Goal: Task Accomplishment & Management: Manage account settings

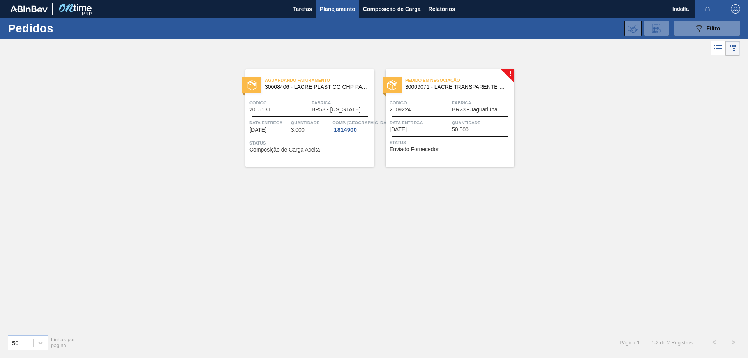
click at [437, 101] on span "Código" at bounding box center [420, 103] width 60 height 8
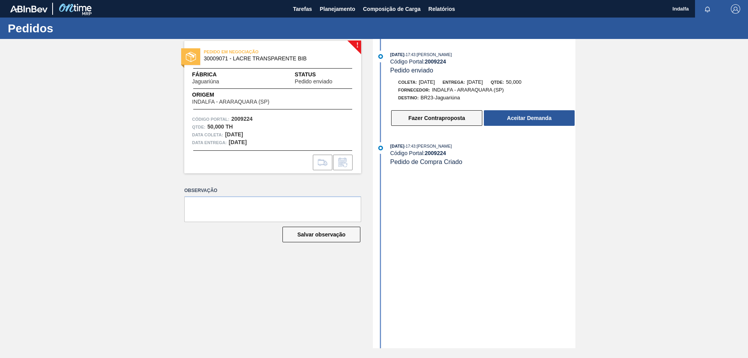
click at [451, 120] on button "Fazer Contraproposta" at bounding box center [436, 118] width 91 height 16
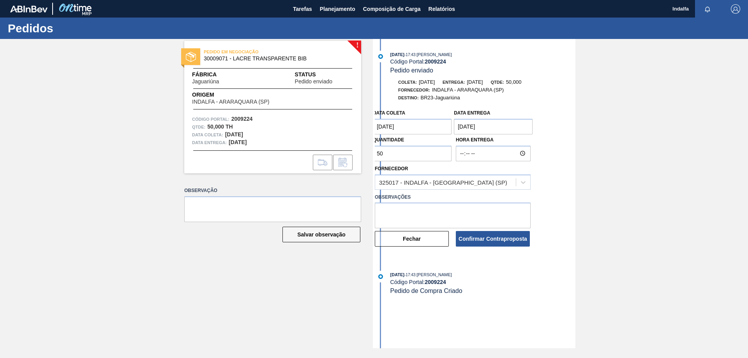
click at [410, 125] on coleta "[DATE]" at bounding box center [412, 127] width 79 height 16
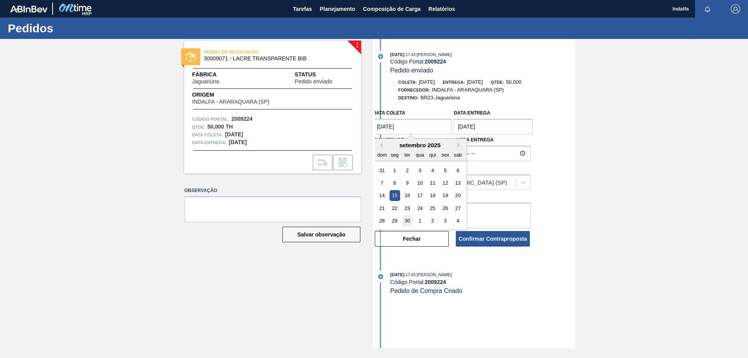
click at [407, 220] on div "30" at bounding box center [407, 220] width 11 height 11
type coleta "[DATE]"
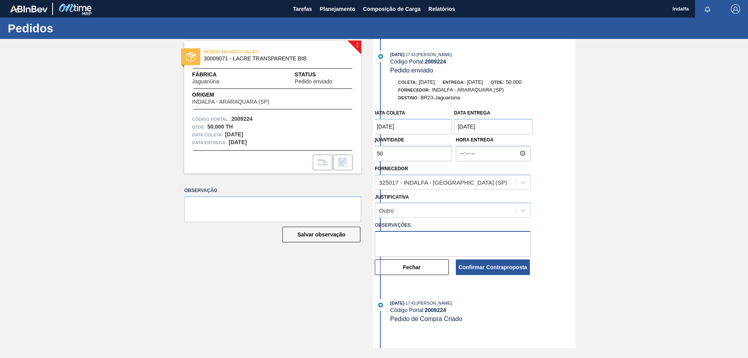
drag, startPoint x: 483, startPoint y: 129, endPoint x: 433, endPoint y: 251, distance: 131.9
click at [433, 251] on textarea at bounding box center [453, 244] width 156 height 26
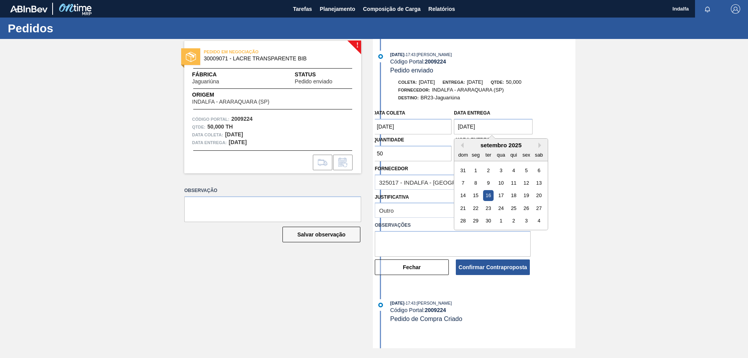
drag, startPoint x: 495, startPoint y: 131, endPoint x: 490, endPoint y: 222, distance: 90.5
click at [490, 222] on div "30" at bounding box center [488, 220] width 11 height 11
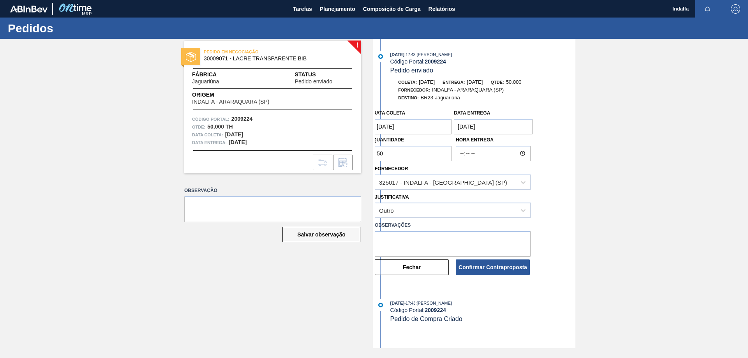
drag, startPoint x: 495, startPoint y: 128, endPoint x: 747, endPoint y: 190, distance: 259.5
click at [747, 190] on div "! PEDIDO EM NEGOCIAÇÃO 30009071 - LACRE TRANSPARENTE BIB Fábrica Jaguariúna Sta…" at bounding box center [374, 193] width 748 height 309
click at [514, 130] on entrega "[DATE]" at bounding box center [493, 127] width 79 height 16
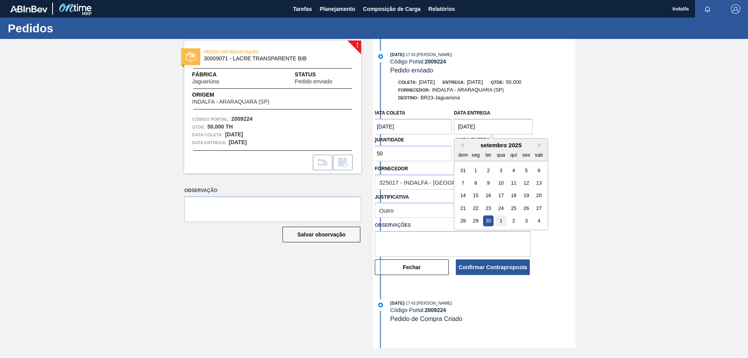
click at [502, 221] on div "1" at bounding box center [501, 220] width 11 height 11
type entrega "[DATE]"
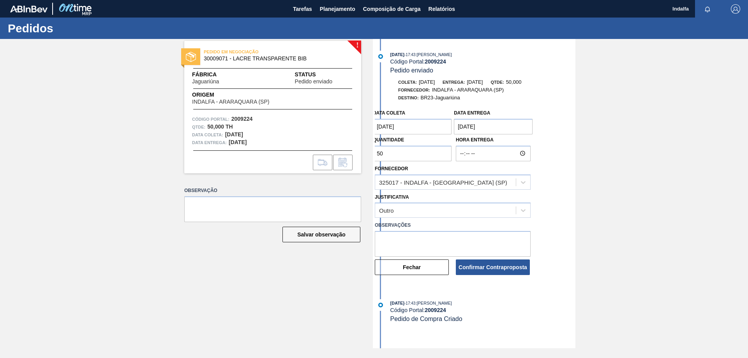
click at [559, 226] on div "Data coleta [DATE] Data entrega [DATE] Quantidade 50 Hora Entrega Fornecedor 32…" at bounding box center [475, 191] width 201 height 170
click at [249, 206] on textarea at bounding box center [272, 209] width 177 height 26
click at [486, 270] on button "Confirmar Contraproposta" at bounding box center [493, 267] width 74 height 16
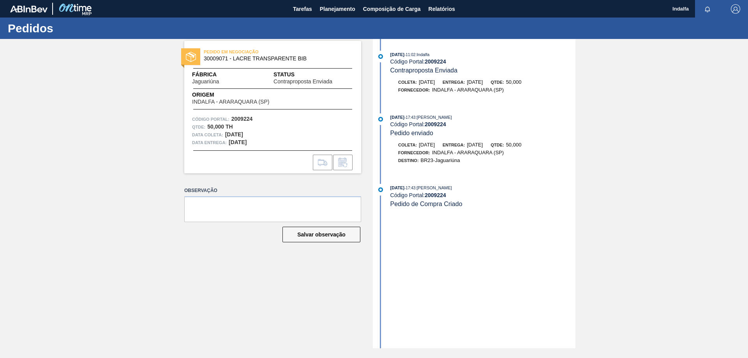
click at [738, 9] on img "button" at bounding box center [735, 8] width 9 height 9
click at [698, 71] on li "Sair" at bounding box center [711, 70] width 59 height 14
